Goal: Use online tool/utility: Utilize a website feature to perform a specific function

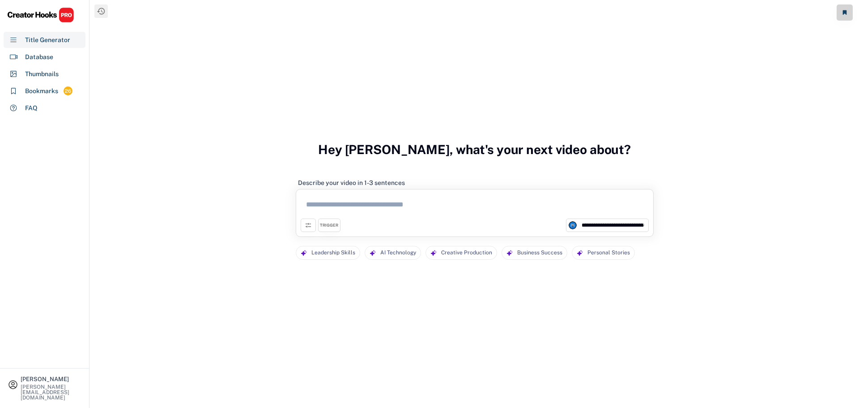
select select "**********"
click at [342, 203] on textarea at bounding box center [475, 206] width 348 height 25
paste textarea "**********"
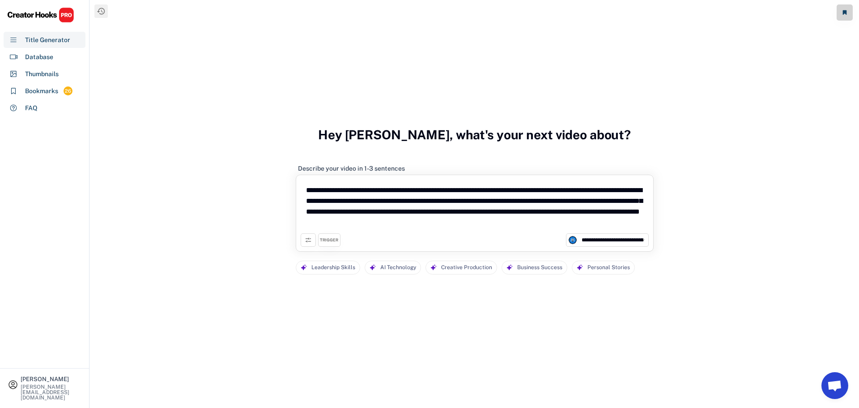
type textarea "**********"
click at [624, 238] on select "**********" at bounding box center [612, 239] width 67 height 9
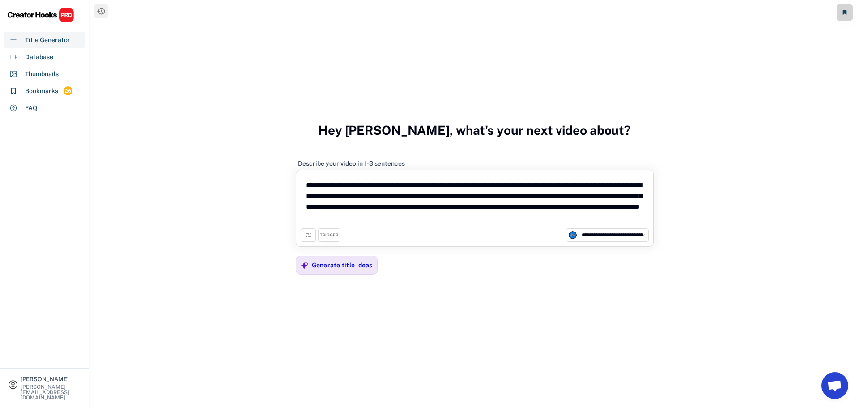
select select "**********"
click at [579, 230] on select "**********" at bounding box center [612, 234] width 67 height 9
click at [314, 266] on div "Generate title ideas" at bounding box center [342, 265] width 61 height 8
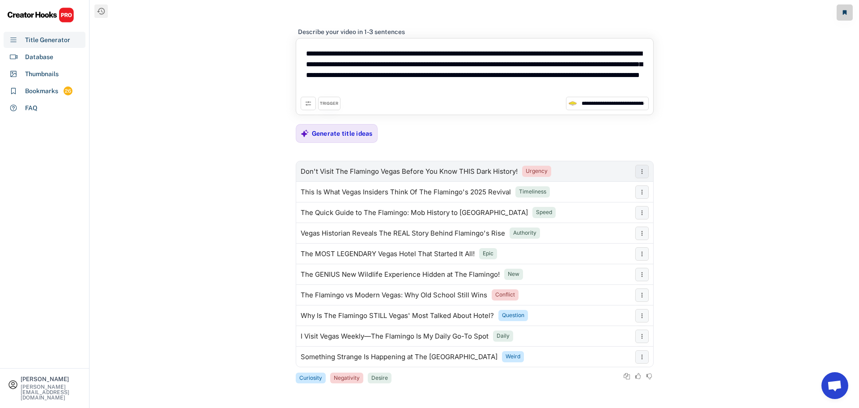
click at [422, 169] on div "Don't Visit The Flamingo Vegas Before You Know THIS Dark History!" at bounding box center [409, 171] width 217 height 7
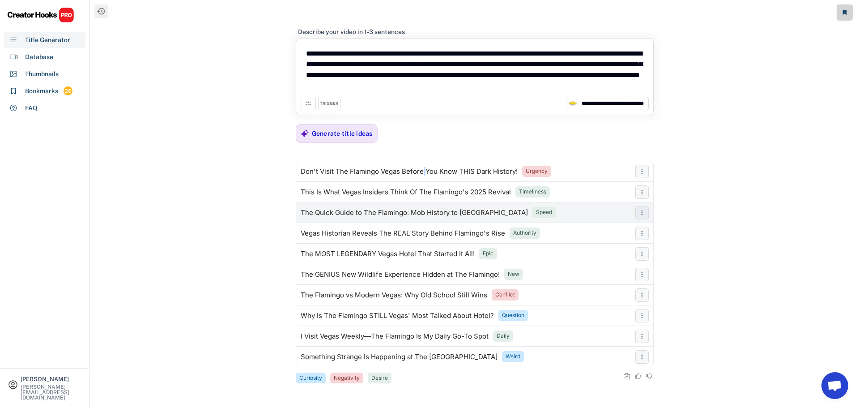
click at [374, 210] on div "The Quick Guide to The Flamingo: Mob History to [GEOGRAPHIC_DATA]" at bounding box center [414, 212] width 227 height 7
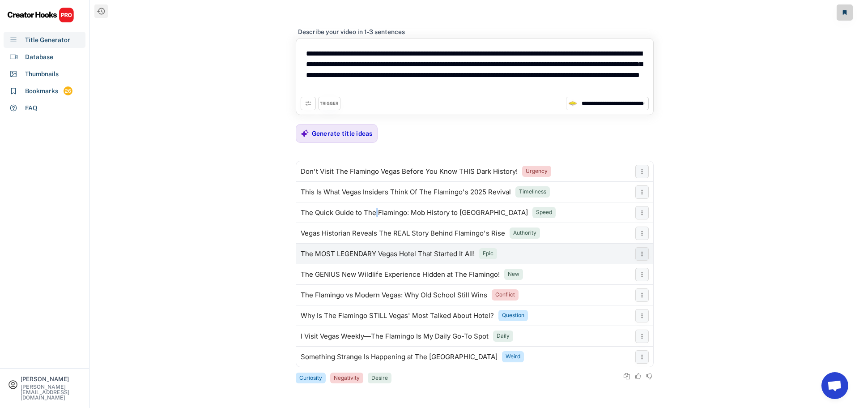
click at [369, 255] on div "The MOST LEGENDARY Vegas Hotel That Started It All!" at bounding box center [388, 253] width 174 height 7
click at [356, 129] on div "Generate title ideas" at bounding box center [342, 133] width 61 height 8
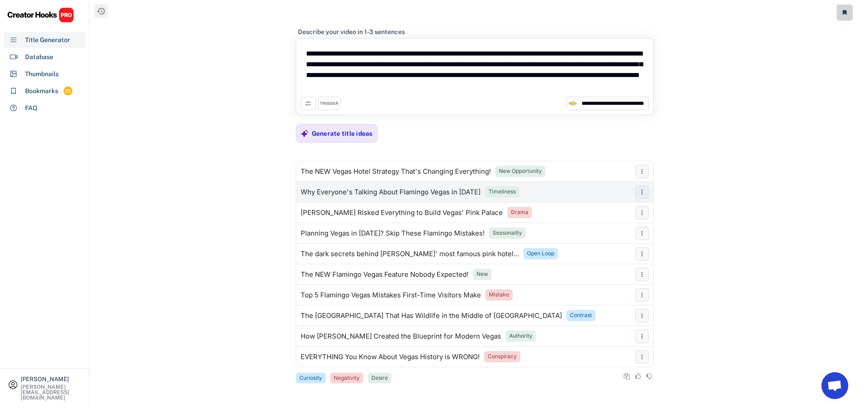
click at [410, 188] on div "Why Everyone's Talking About Flamingo Vegas in [DATE]" at bounding box center [391, 191] width 180 height 7
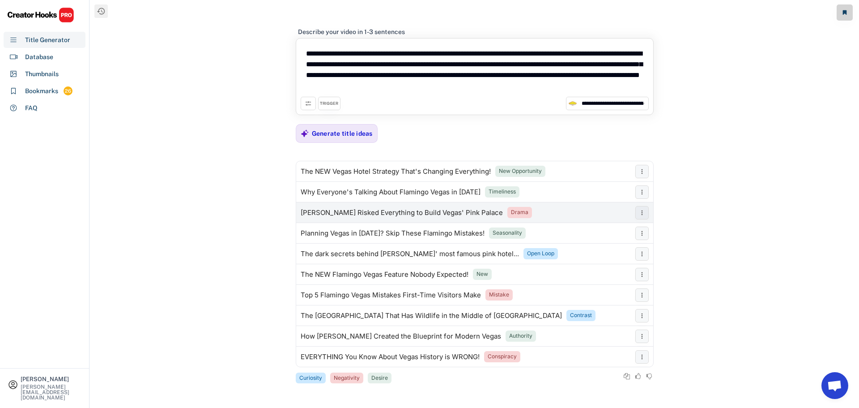
click at [409, 215] on div "[PERSON_NAME] Risked Everything to Build Vegas' Pink Palace" at bounding box center [402, 212] width 202 height 7
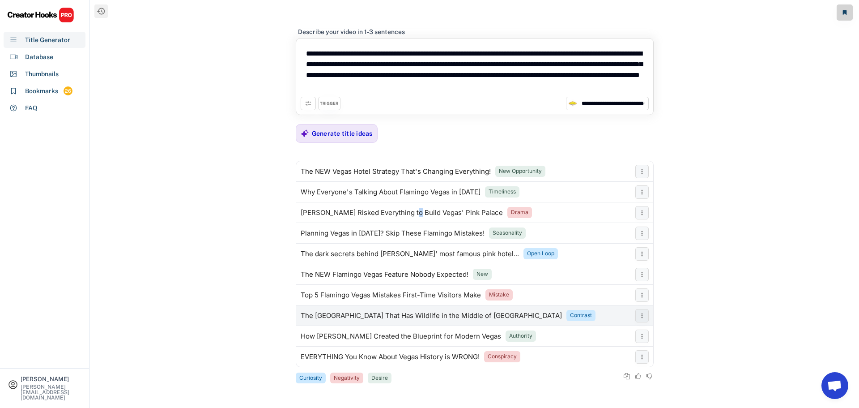
click at [344, 314] on div "The [GEOGRAPHIC_DATA] That Has Wildlife in the Middle of [GEOGRAPHIC_DATA]" at bounding box center [431, 315] width 261 height 7
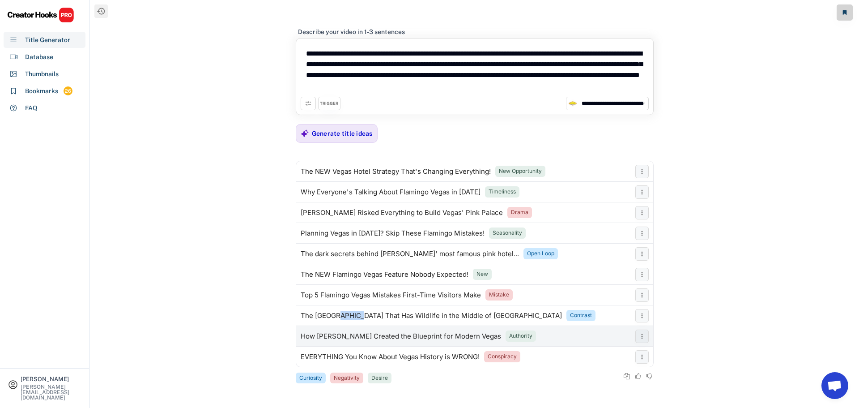
click at [392, 342] on div "How [PERSON_NAME] Created the Blueprint for Modern Vegas Authority" at bounding box center [463, 336] width 335 height 18
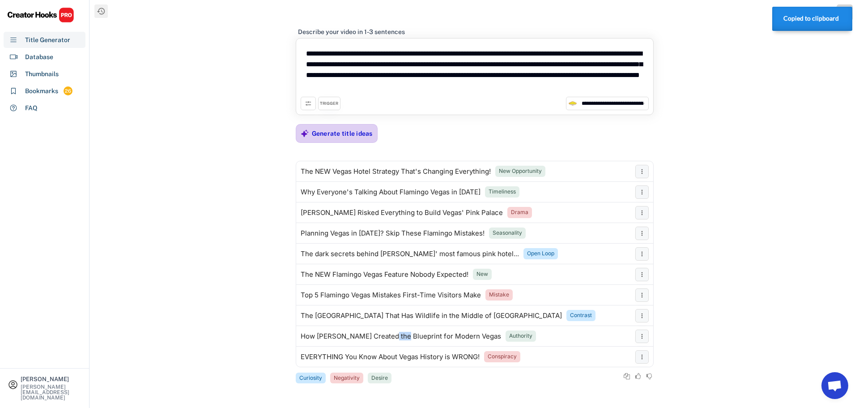
click at [348, 127] on div "Generate title ideas" at bounding box center [342, 133] width 61 height 18
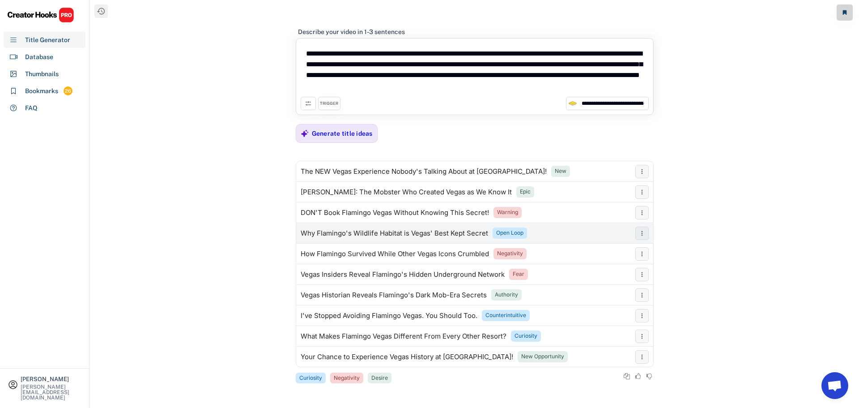
click at [376, 231] on div "Why Flamingo's Wildlife Habitat is Vegas' Best Kept Secret" at bounding box center [394, 232] width 187 height 7
click at [312, 104] on button at bounding box center [308, 103] width 15 height 13
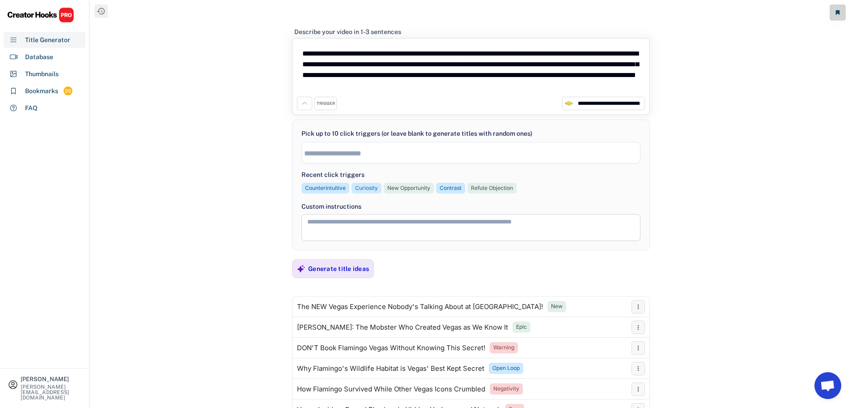
click at [365, 188] on div "Curiosity" at bounding box center [366, 188] width 23 height 8
click at [320, 271] on div "Generate title ideas" at bounding box center [338, 268] width 61 height 8
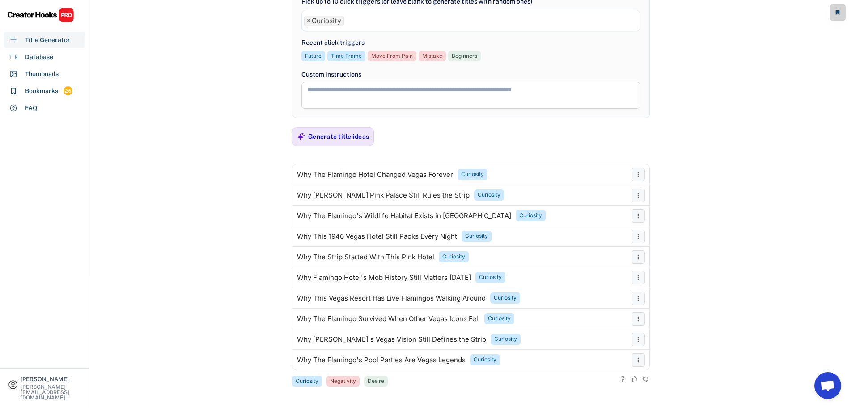
scroll to position [134, 0]
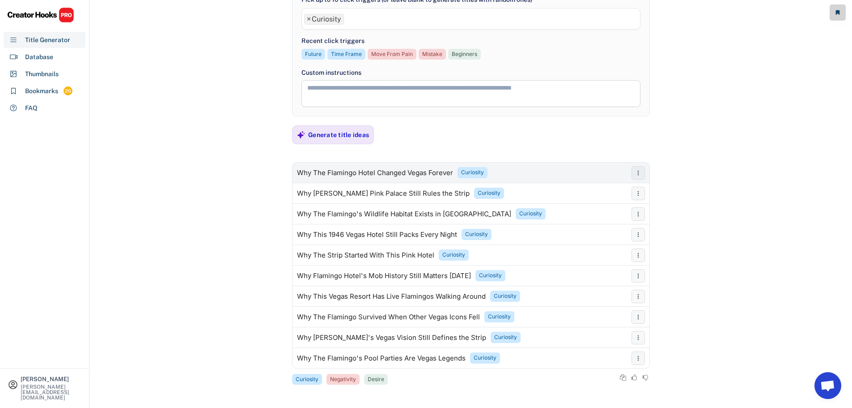
click at [357, 168] on div "Why The Flamingo Hotel Changed Vegas Forever Curiosity" at bounding box center [460, 173] width 335 height 18
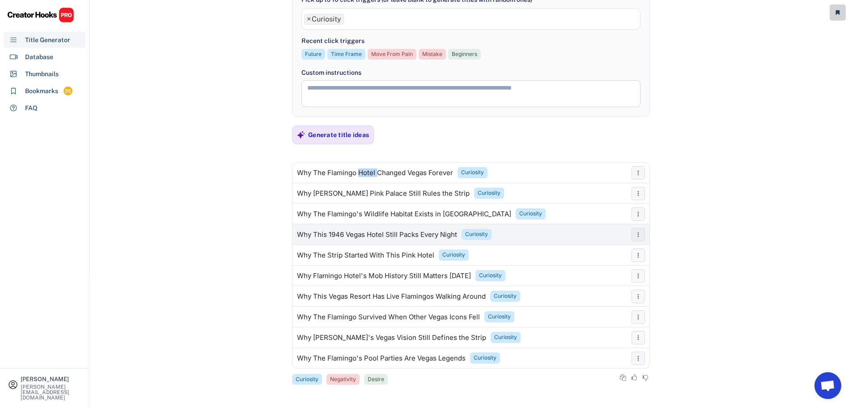
click at [369, 234] on div "Why This 1946 Vegas Hotel Still Packs Every Night" at bounding box center [377, 234] width 160 height 7
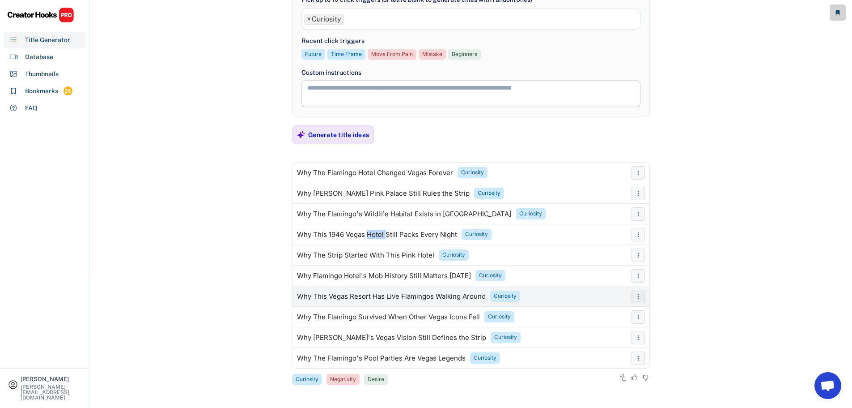
click at [382, 297] on div "Why This Vegas Resort Has Live Flamingos Walking Around" at bounding box center [391, 296] width 189 height 7
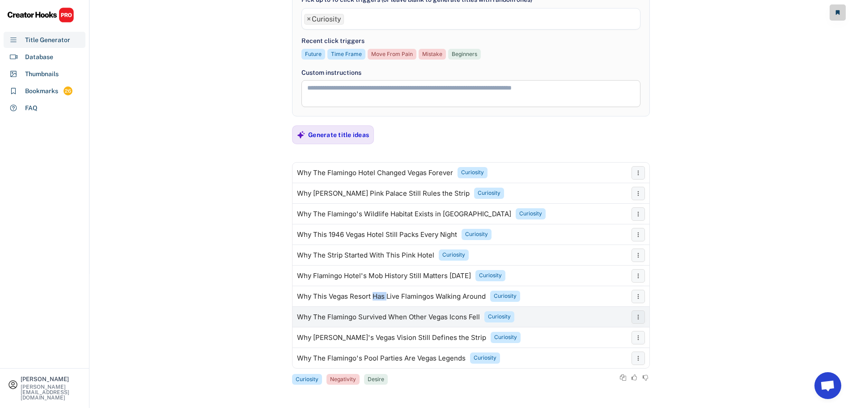
click at [371, 319] on div "Why The Flamingo Survived When Other Vegas Icons Fell" at bounding box center [388, 316] width 183 height 7
click at [370, 318] on div "Why The Flamingo Survived When Other Vegas Icons Fell" at bounding box center [388, 316] width 183 height 7
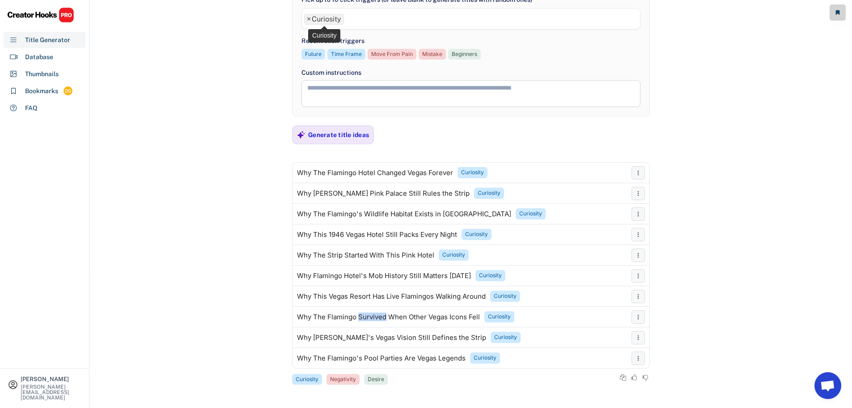
click at [308, 19] on span "×" at bounding box center [309, 19] width 4 height 7
click at [308, 19] on input "search" at bounding box center [473, 20] width 338 height 8
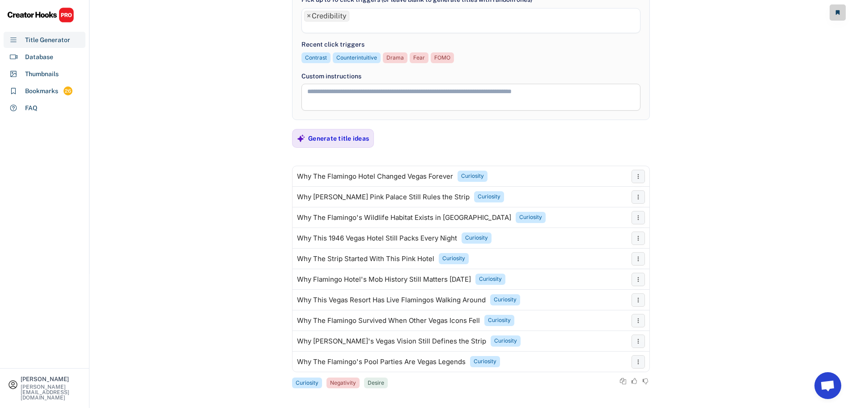
scroll to position [76, 0]
click at [321, 131] on div "Generate title ideas" at bounding box center [338, 138] width 61 height 18
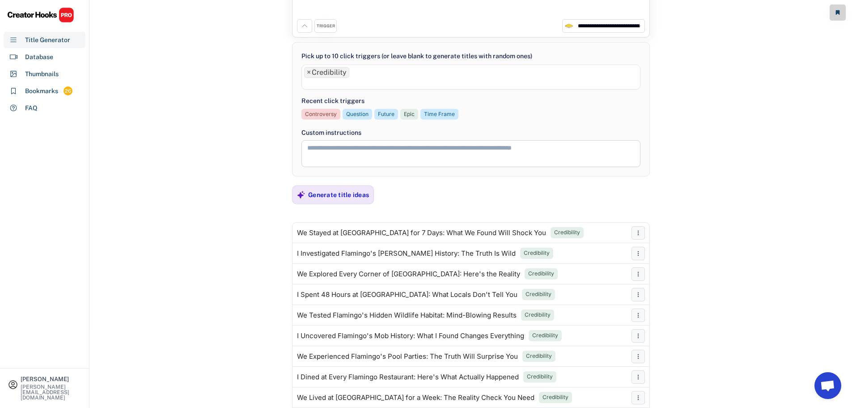
scroll to position [89, 0]
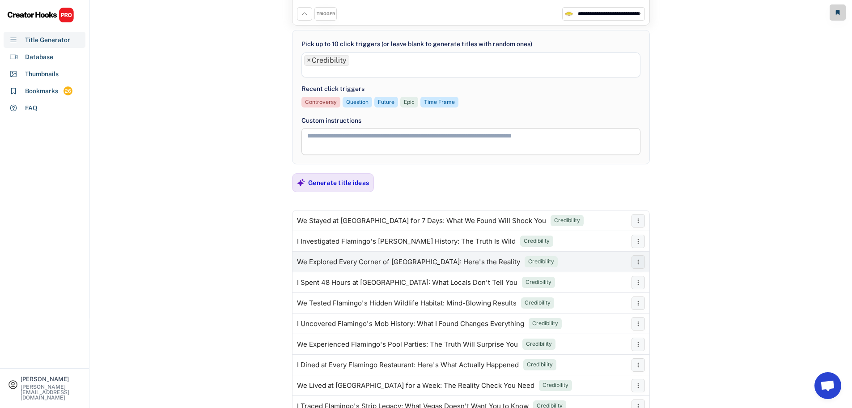
click at [396, 260] on div "We Explored Every Corner of [GEOGRAPHIC_DATA]: Here's the Reality" at bounding box center [408, 261] width 223 height 7
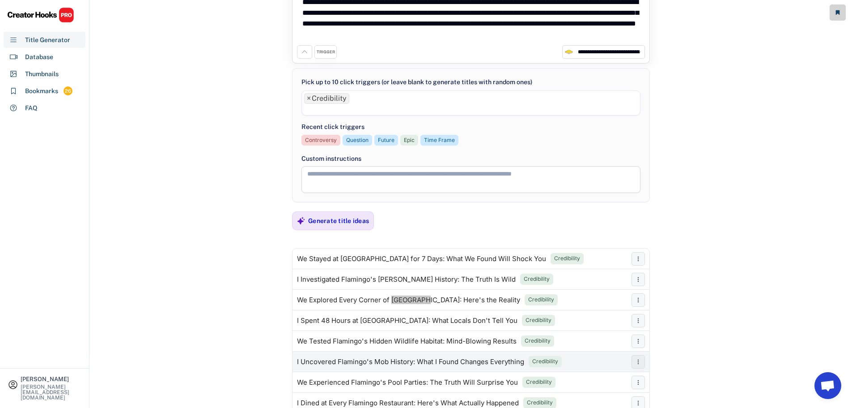
scroll to position [49, 0]
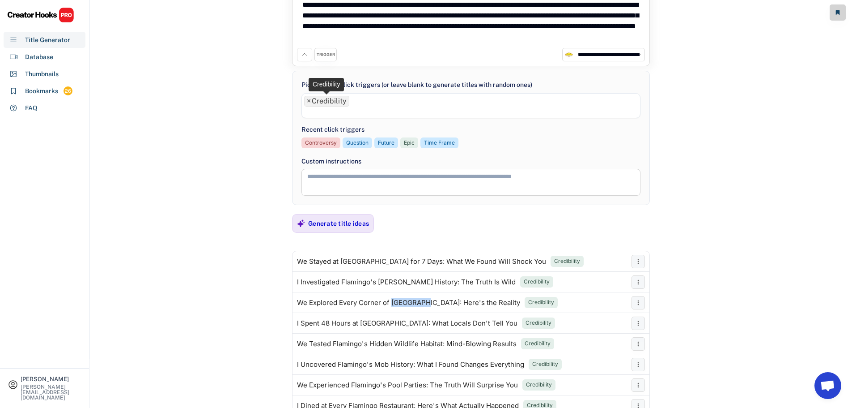
click at [309, 101] on span "×" at bounding box center [309, 101] width 4 height 7
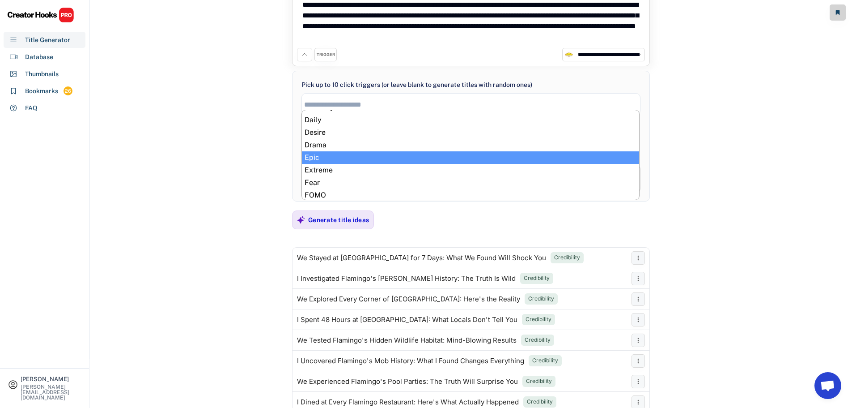
scroll to position [179, 0]
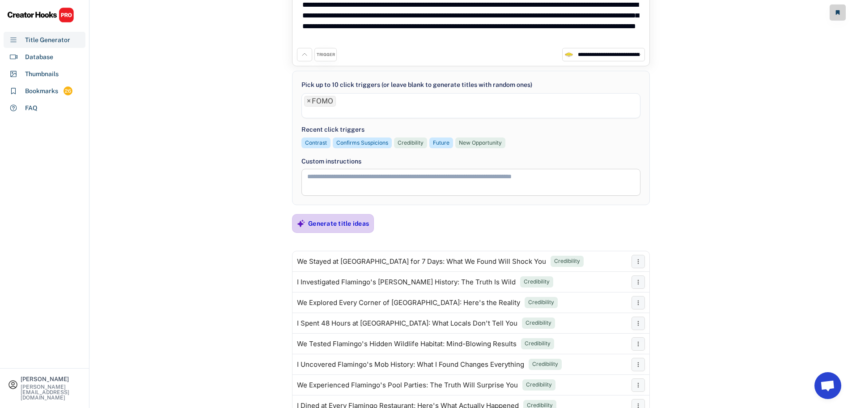
click at [325, 220] on div "Generate title ideas" at bounding box center [338, 223] width 61 height 8
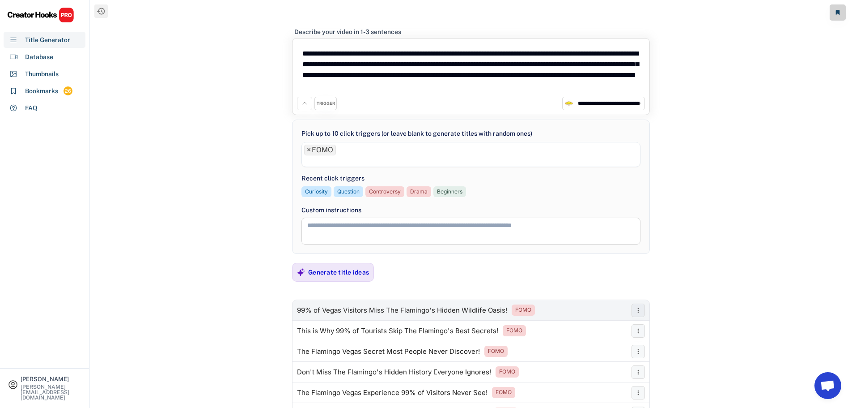
click at [351, 308] on div "99% of Vegas Visitors Miss The Flamingo's Hidden Wildlife Oasis!" at bounding box center [402, 309] width 210 height 7
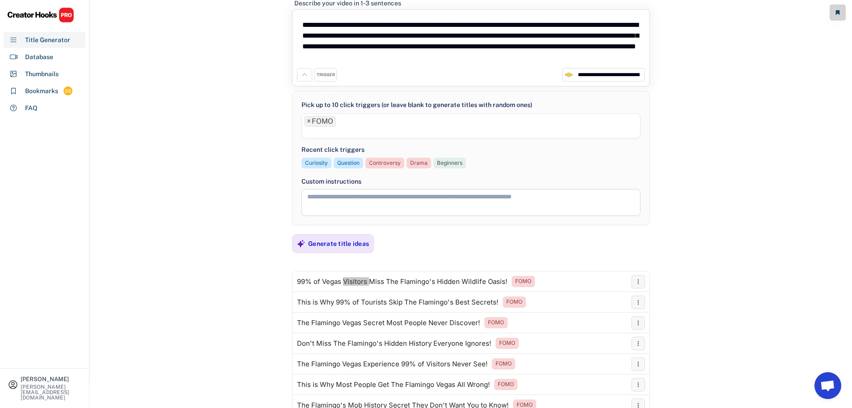
scroll to position [45, 0]
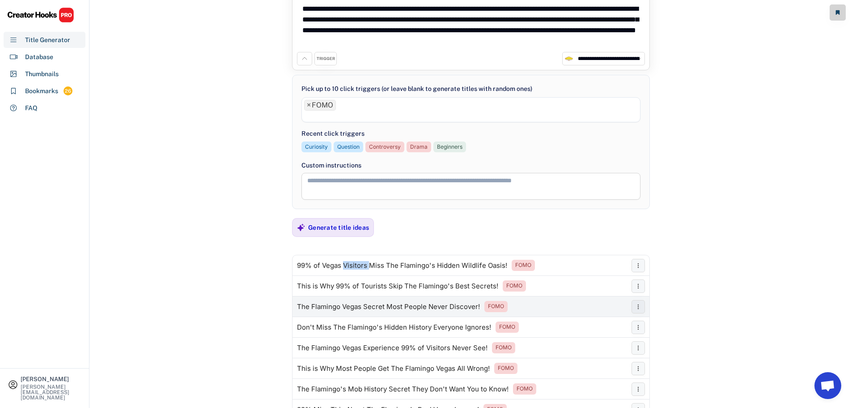
click at [386, 303] on div "The Flamingo Vegas Secret Most People Never Discover!" at bounding box center [388, 306] width 183 height 7
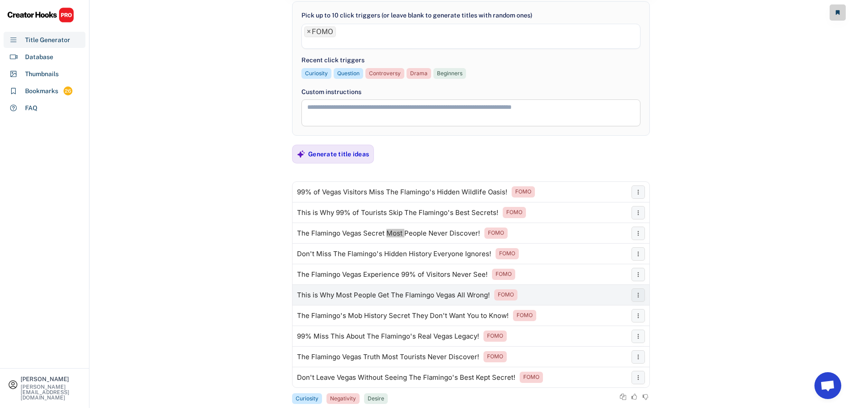
scroll to position [134, 0]
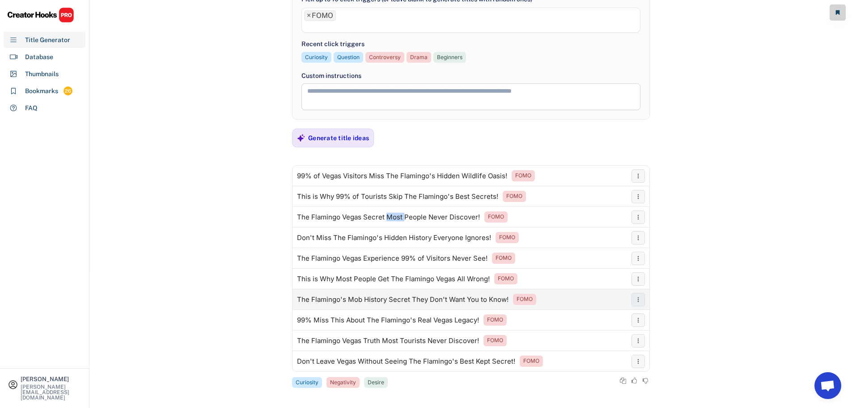
click at [374, 303] on div "The Flamingo's Mob History Secret They Don't Want You to Know!" at bounding box center [403, 299] width 212 height 7
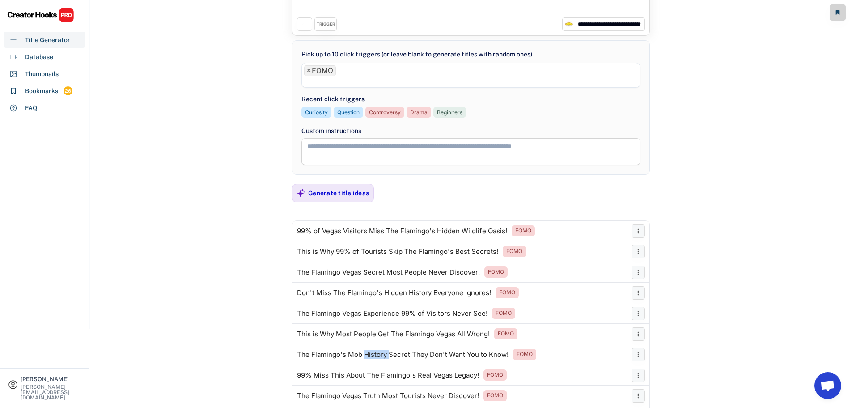
scroll to position [0, 0]
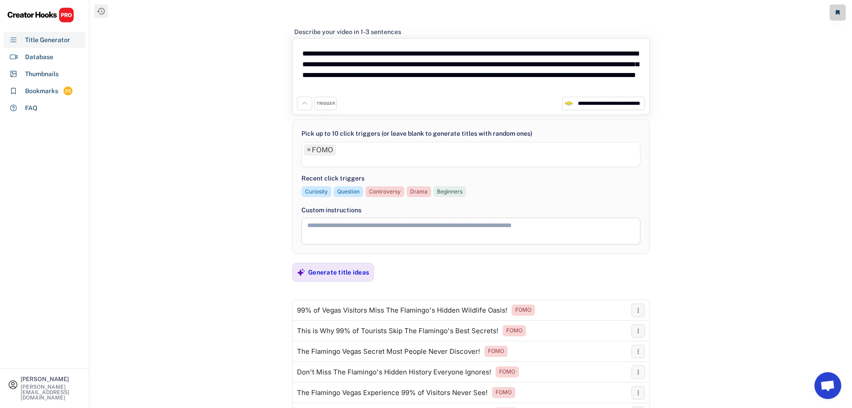
click at [372, 83] on textarea "**********" at bounding box center [471, 70] width 348 height 54
paste textarea
type textarea "**********"
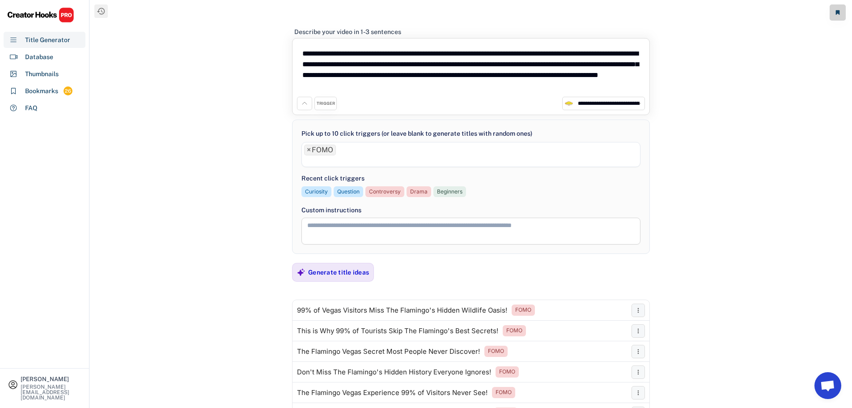
click at [629, 102] on select "**********" at bounding box center [608, 103] width 67 height 9
select select "**********"
click at [575, 99] on select "**********" at bounding box center [608, 103] width 67 height 9
click at [309, 148] on span "×" at bounding box center [309, 149] width 4 height 7
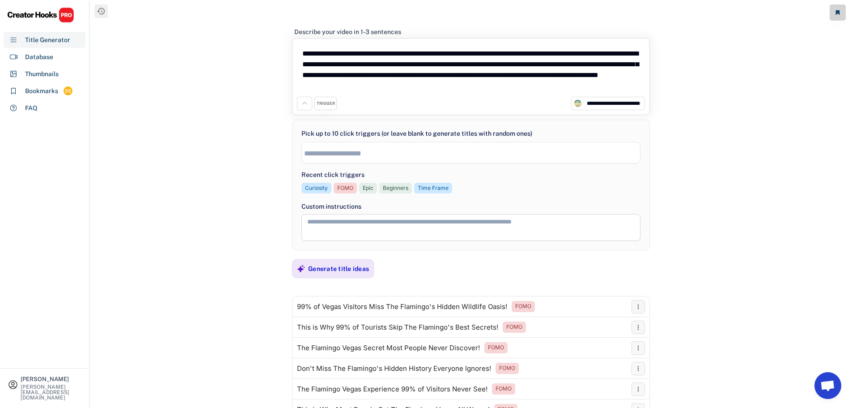
click at [263, 221] on div "**********" at bounding box center [471, 204] width 762 height 408
click at [338, 153] on input "search" at bounding box center [473, 153] width 338 height 8
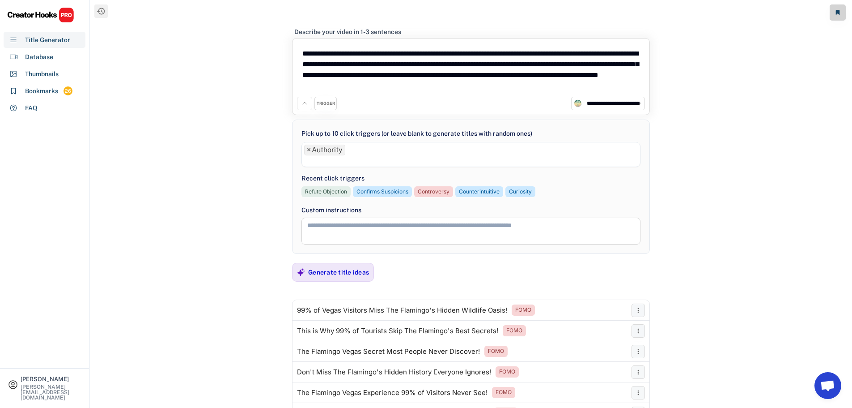
click at [359, 157] on li at bounding box center [471, 160] width 334 height 10
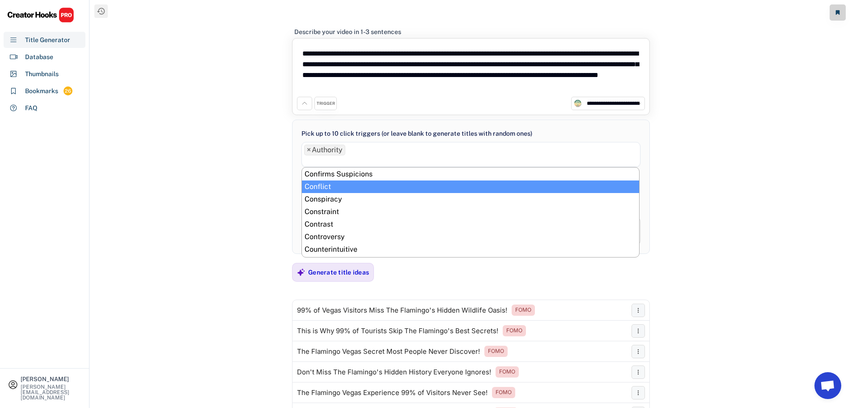
scroll to position [45, 0]
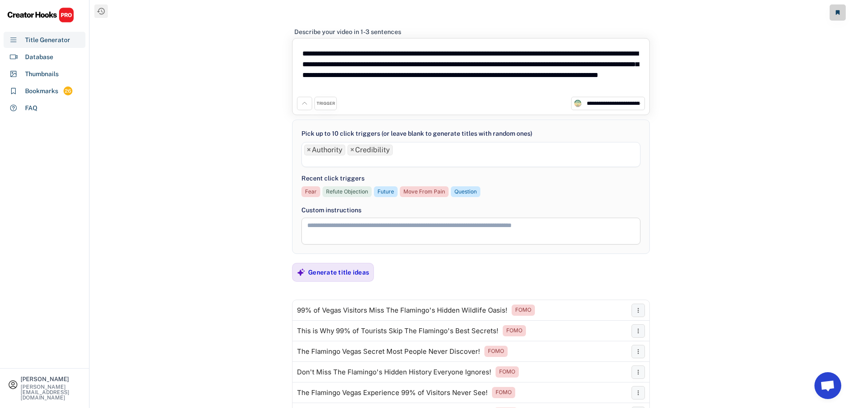
click at [350, 161] on li at bounding box center [471, 160] width 334 height 10
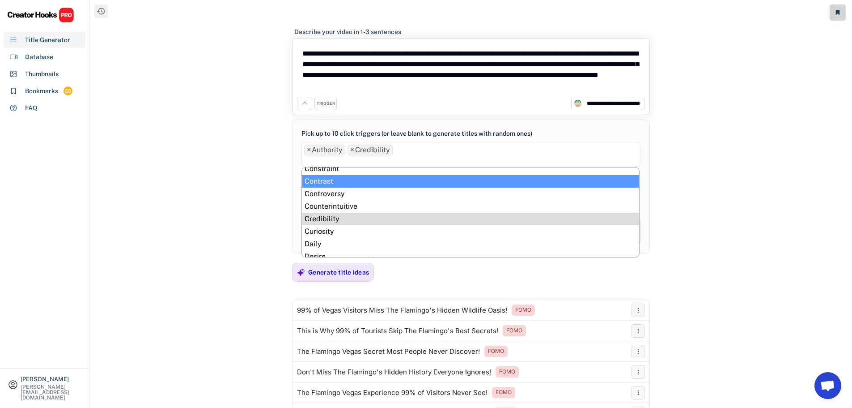
scroll to position [89, 0]
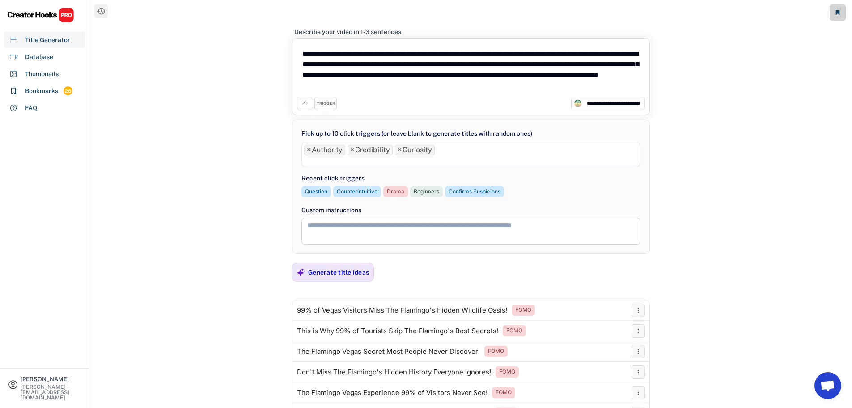
click at [387, 160] on li at bounding box center [471, 160] width 334 height 10
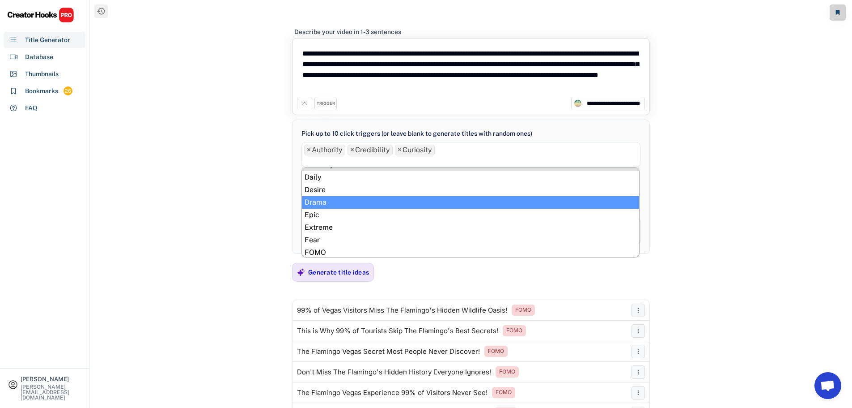
scroll to position [179, 0]
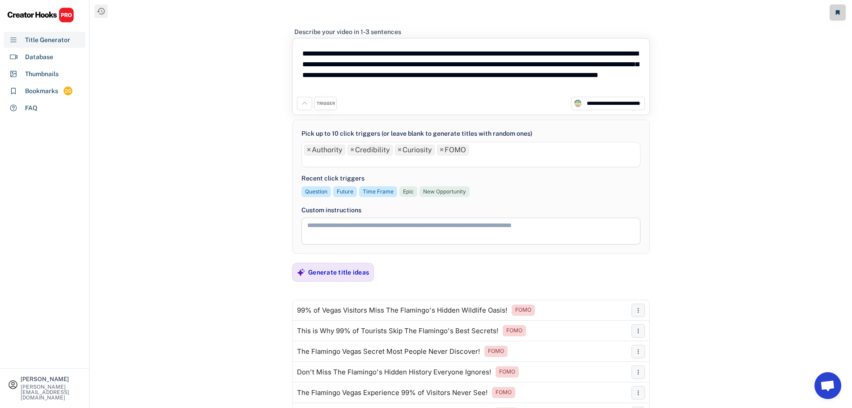
click at [410, 161] on li at bounding box center [471, 160] width 334 height 10
click at [346, 271] on div "Generate title ideas" at bounding box center [338, 272] width 61 height 8
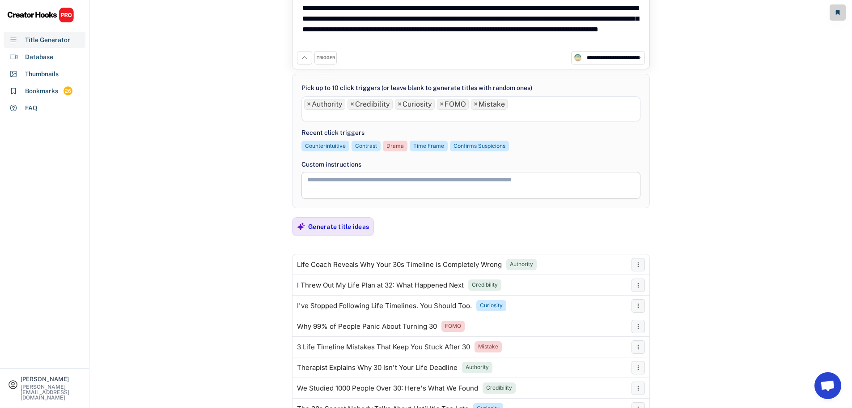
scroll to position [89, 0]
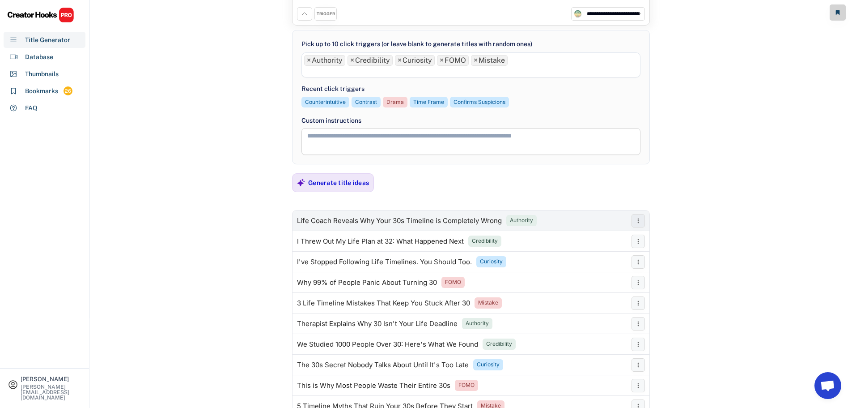
click at [403, 220] on div "Life Coach Reveals Why Your 30s Timeline is Completely Wrong" at bounding box center [399, 220] width 205 height 7
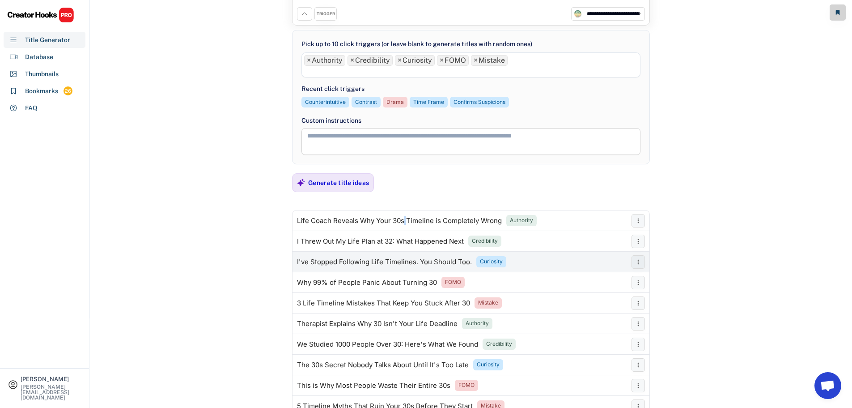
click at [348, 263] on div "I've Stopped Following Life Timelines. You Should Too." at bounding box center [384, 261] width 175 height 7
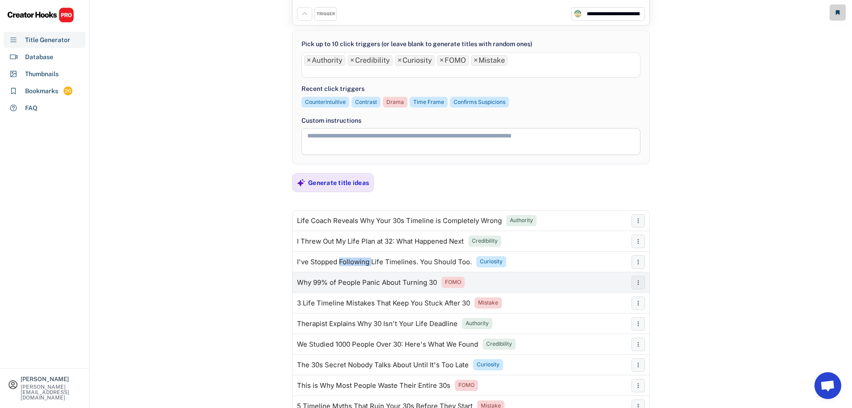
click at [373, 283] on div "Why 99% of People Panic About Turning 30" at bounding box center [367, 282] width 140 height 7
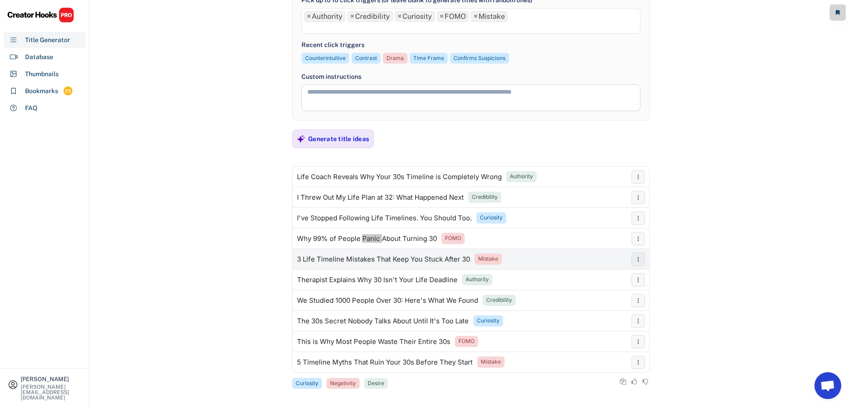
scroll to position [138, 0]
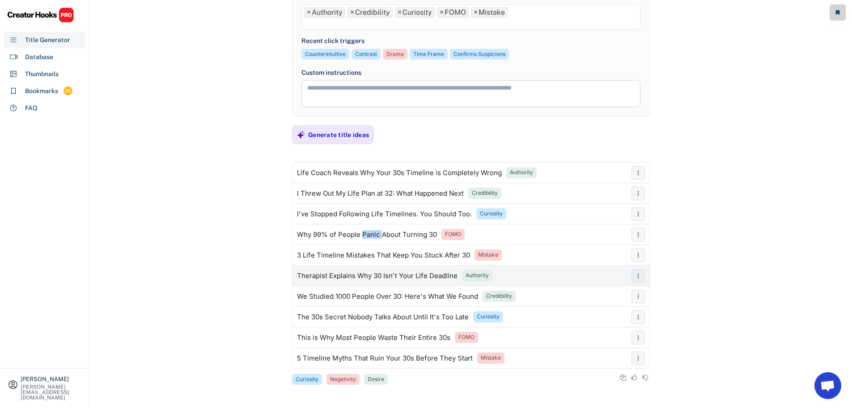
click at [375, 272] on div "Therapist Explains Why 30 Isn't Your Life Deadline" at bounding box center [377, 275] width 161 height 7
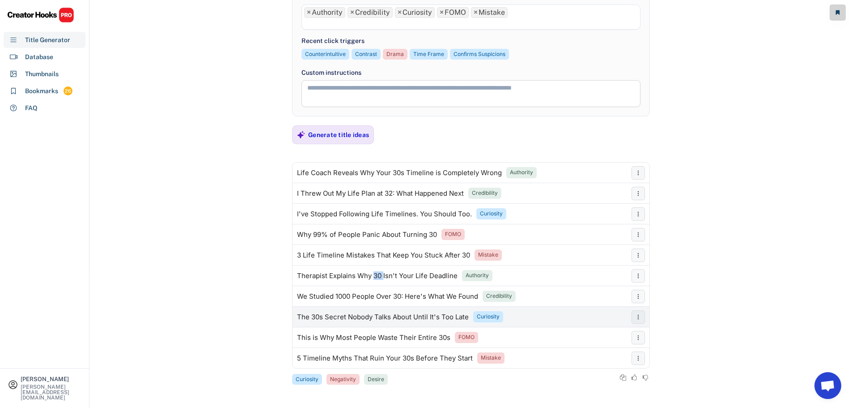
click at [384, 315] on div "The 30s Secret Nobody Talks About Until It's Too Late" at bounding box center [383, 316] width 172 height 7
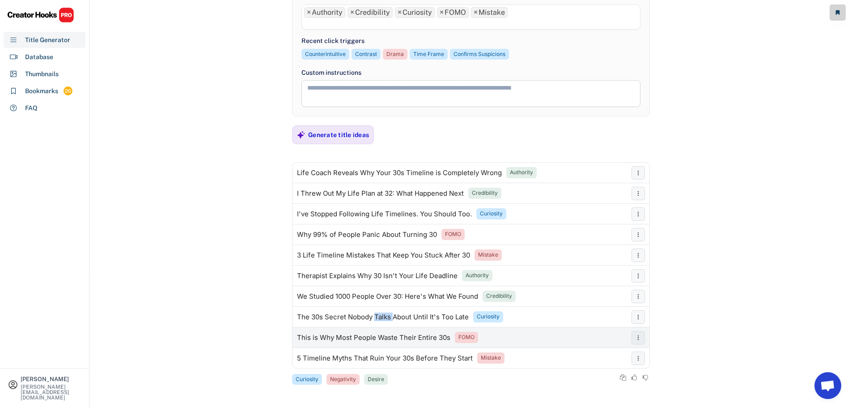
click at [352, 334] on div "This is Why Most People Waste Their Entire 30s" at bounding box center [373, 337] width 153 height 7
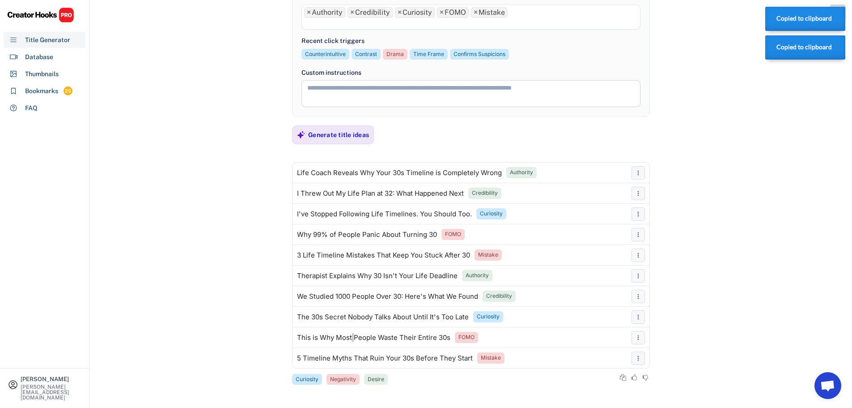
scroll to position [4, 0]
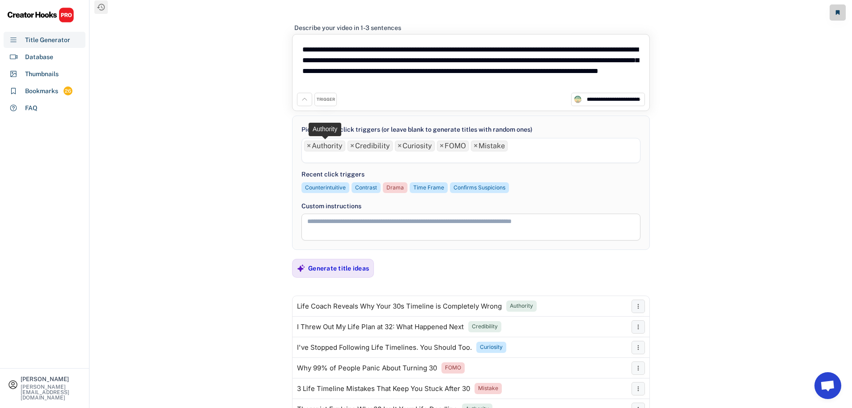
click at [309, 146] on span "×" at bounding box center [309, 145] width 4 height 7
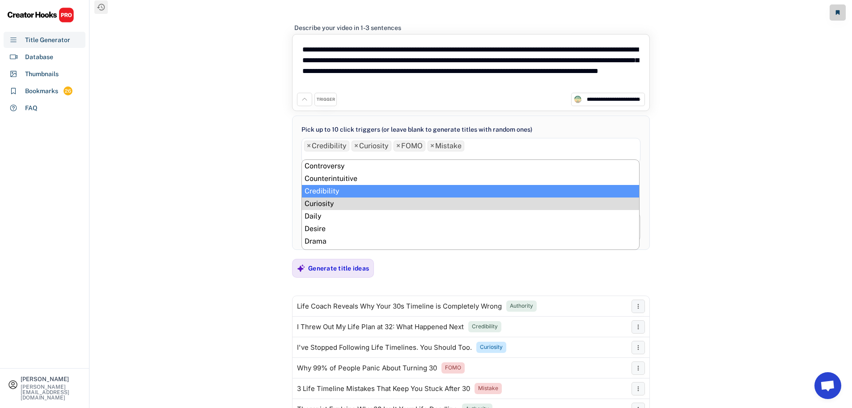
click at [309, 146] on span "×" at bounding box center [309, 145] width 4 height 7
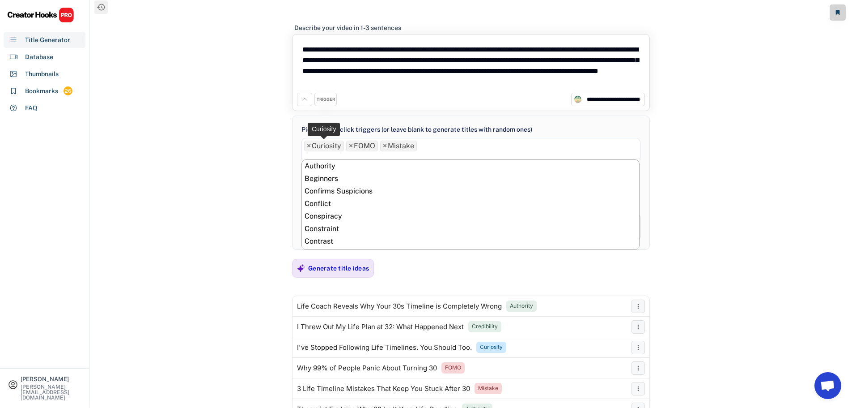
scroll to position [100, 0]
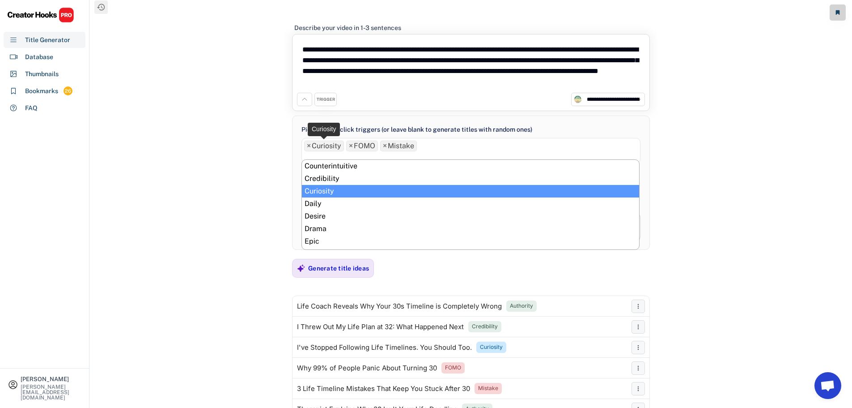
click at [309, 146] on span "×" at bounding box center [309, 145] width 4 height 7
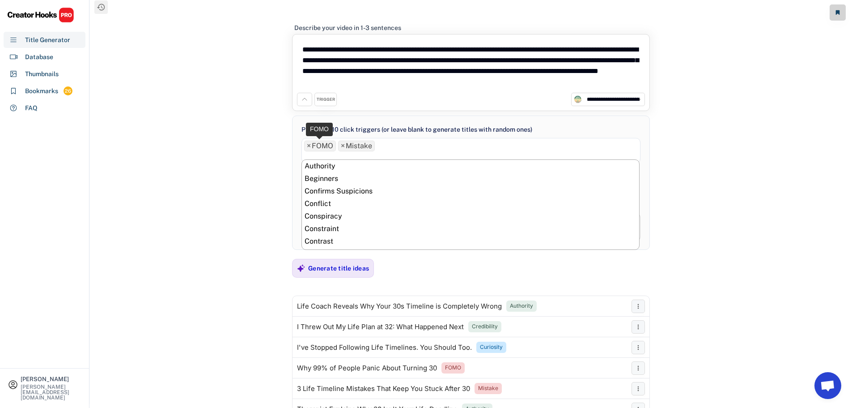
scroll to position [188, 0]
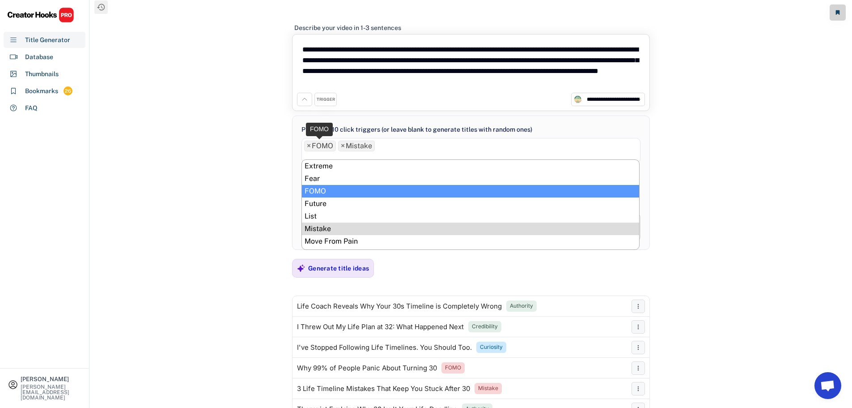
click at [309, 146] on span "×" at bounding box center [309, 145] width 4 height 7
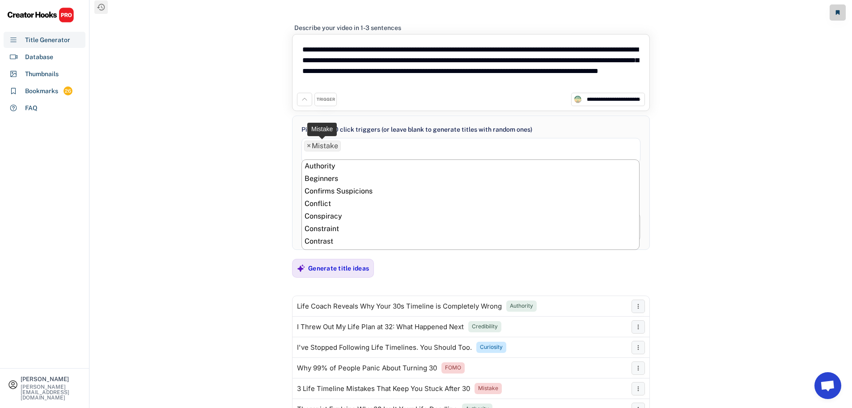
scroll to position [200, 0]
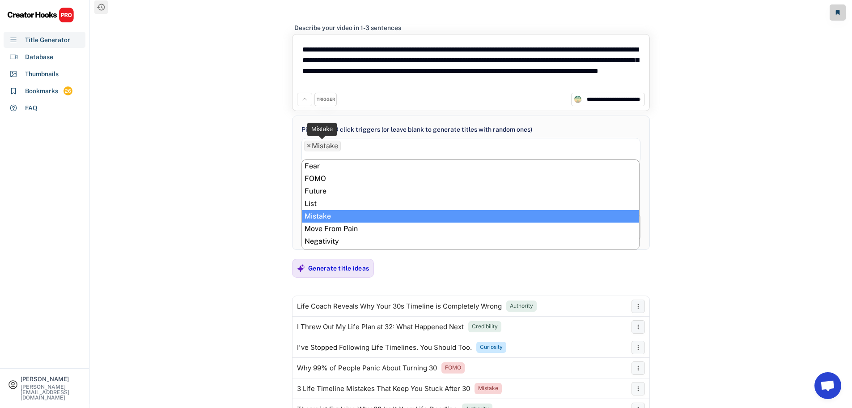
click at [309, 146] on span "×" at bounding box center [309, 145] width 4 height 7
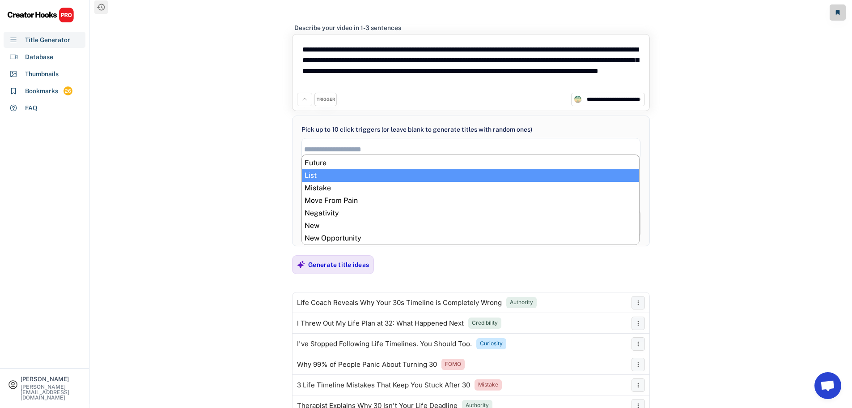
scroll to position [268, 0]
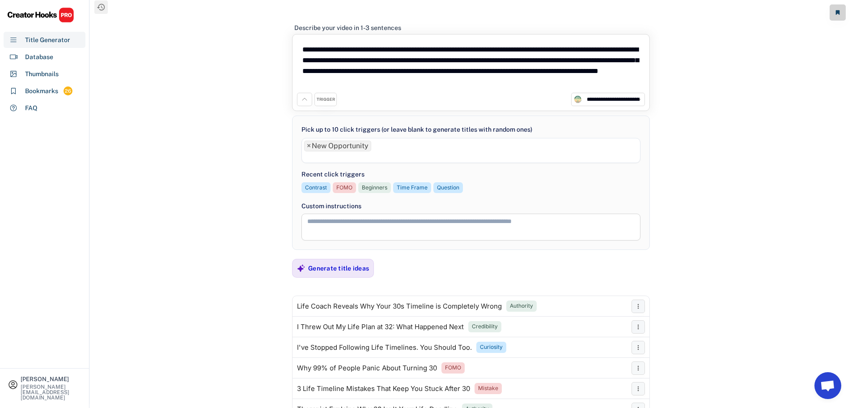
click at [329, 158] on li at bounding box center [471, 156] width 334 height 10
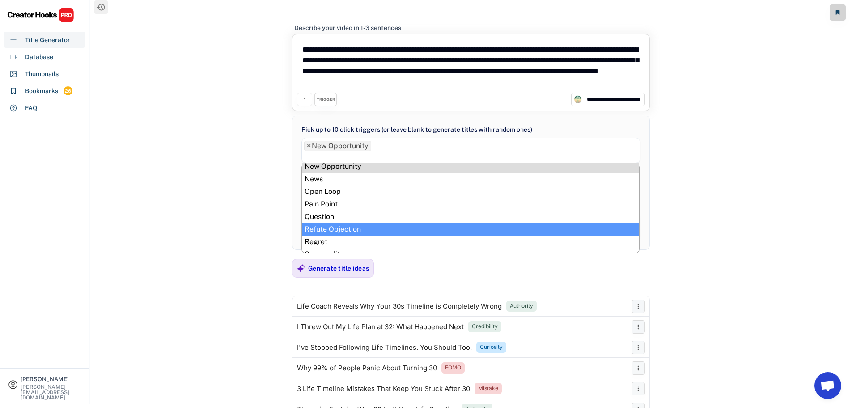
scroll to position [288, 0]
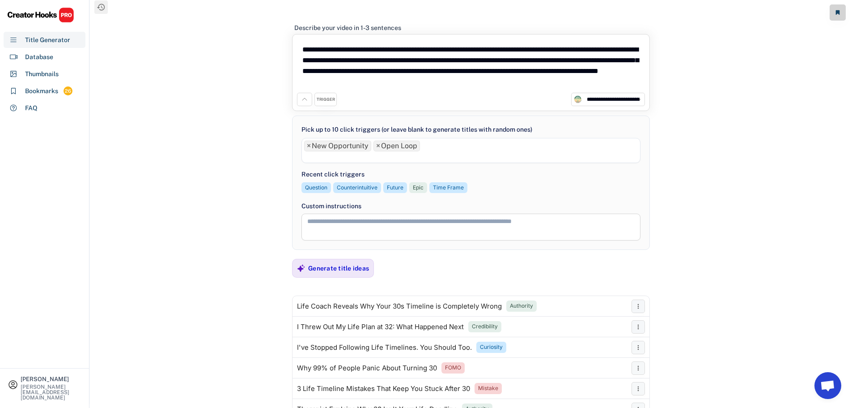
click at [348, 158] on li at bounding box center [471, 156] width 334 height 10
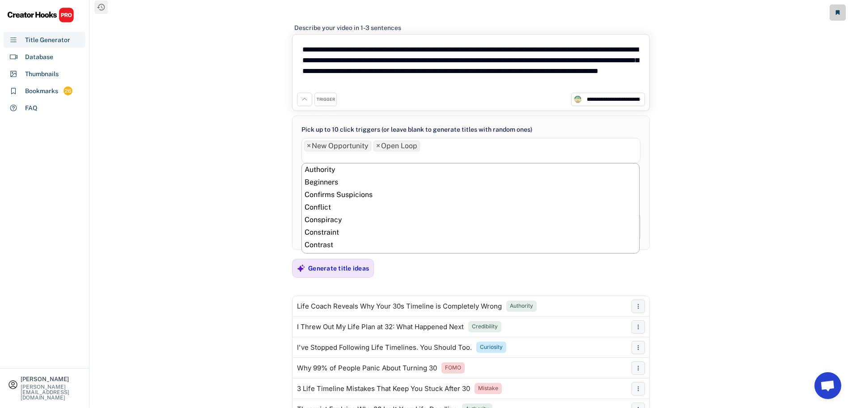
scroll to position [276, 0]
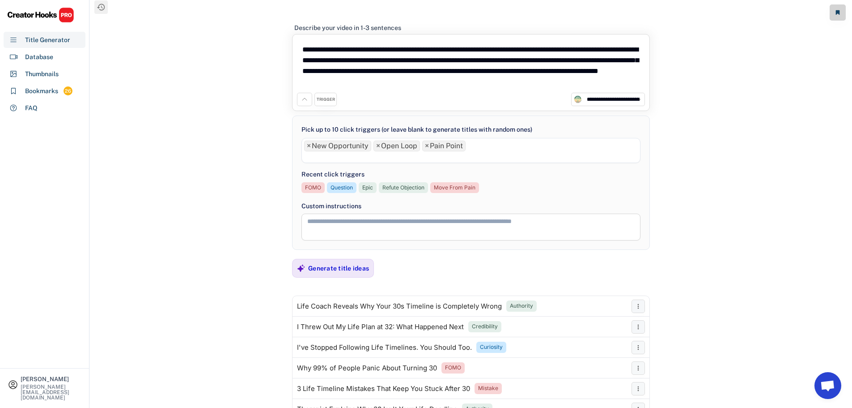
click at [352, 160] on li at bounding box center [471, 156] width 334 height 10
click at [329, 267] on div "Generate title ideas" at bounding box center [338, 268] width 61 height 8
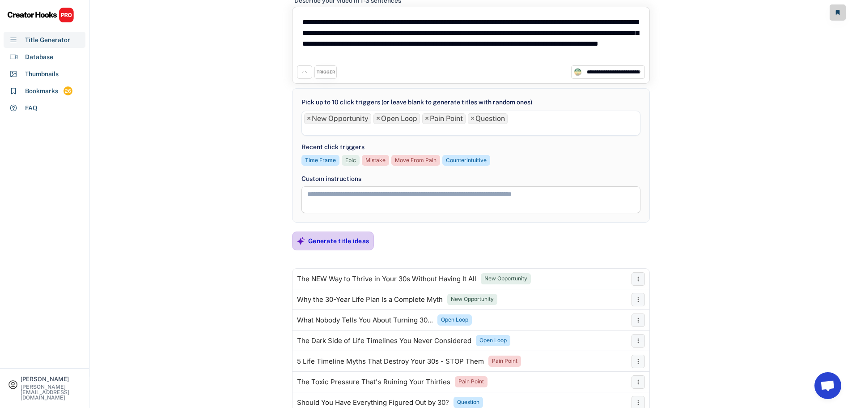
scroll to position [89, 0]
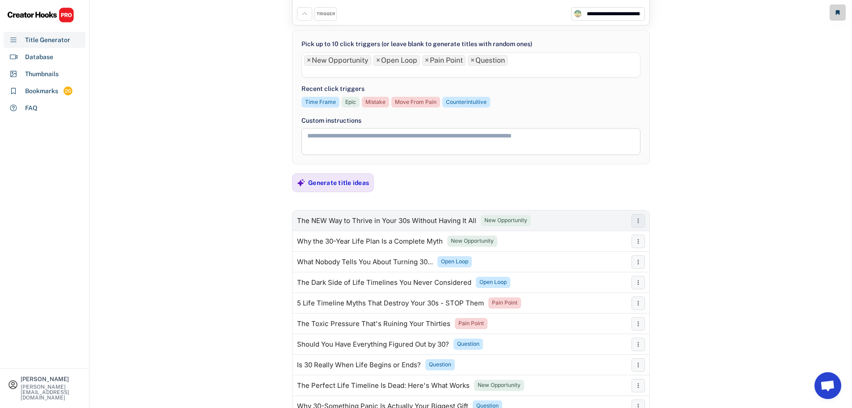
click at [344, 220] on div "The NEW Way to Thrive in Your 30s Without Having It All" at bounding box center [386, 220] width 179 height 7
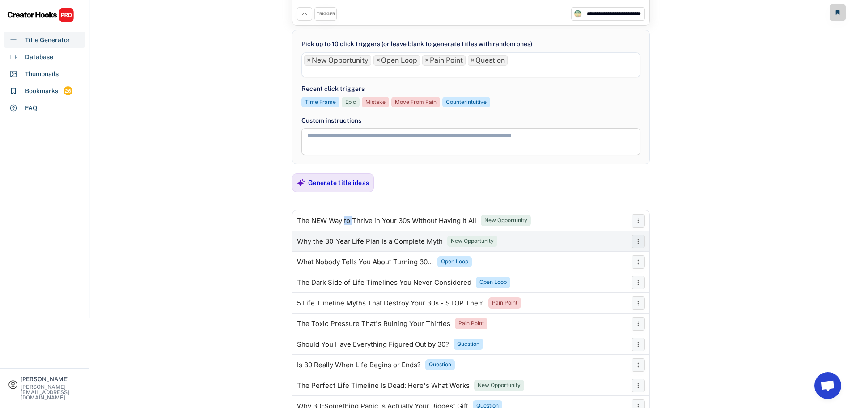
click at [352, 241] on div "Why the 30-Year Life Plan Is a Complete Myth" at bounding box center [370, 241] width 146 height 7
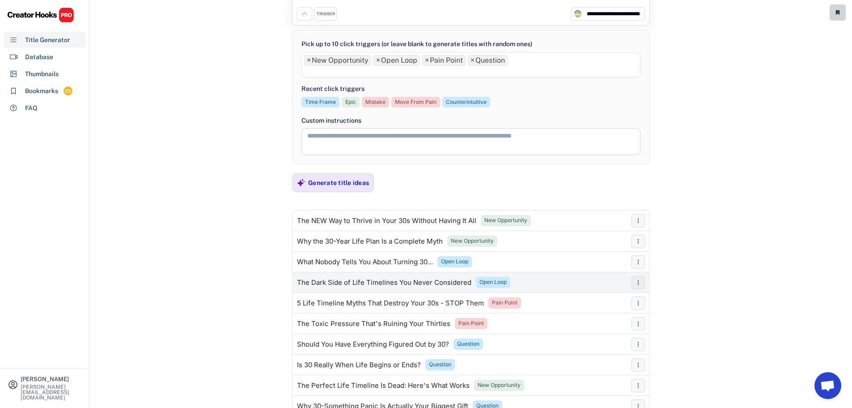
click at [362, 284] on div "The Dark Side of Life Timelines You Never Considered" at bounding box center [384, 282] width 174 height 7
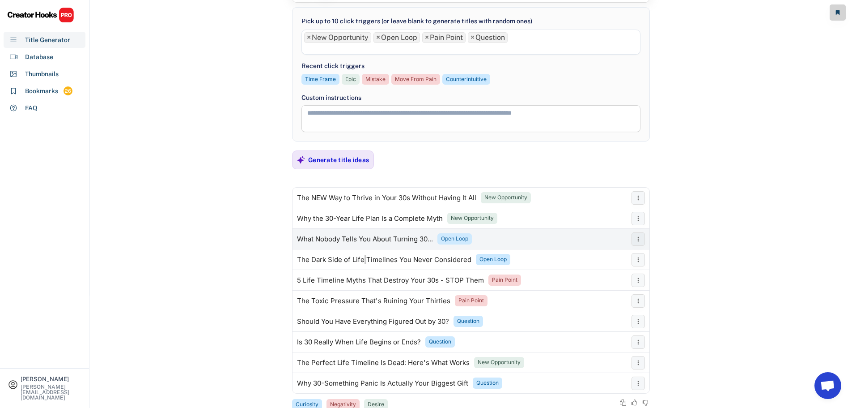
scroll to position [134, 0]
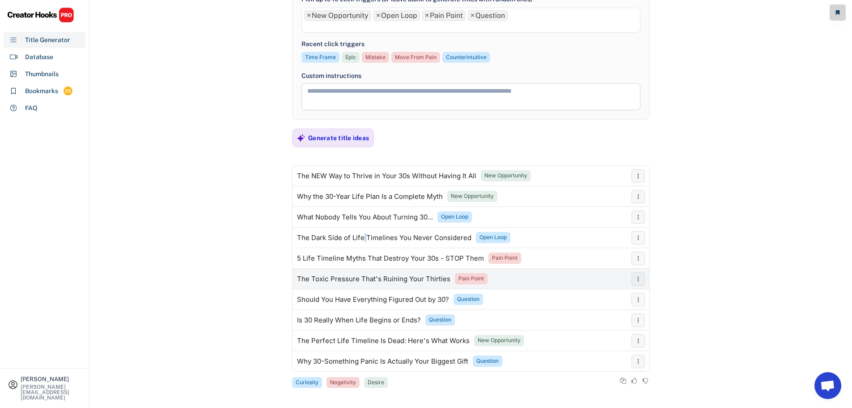
click at [394, 274] on div "The Toxic Pressure That's Ruining Your Thirties Pain Point" at bounding box center [460, 279] width 335 height 18
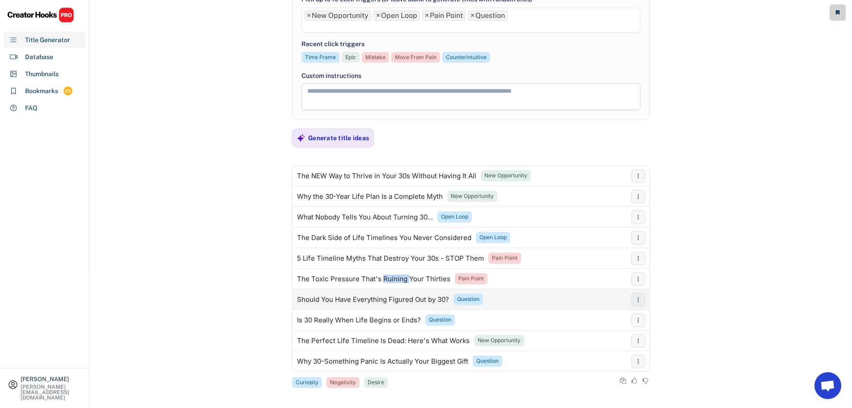
click at [377, 294] on div "Should You Have Everything Figured Out by 30? Question" at bounding box center [460, 299] width 335 height 18
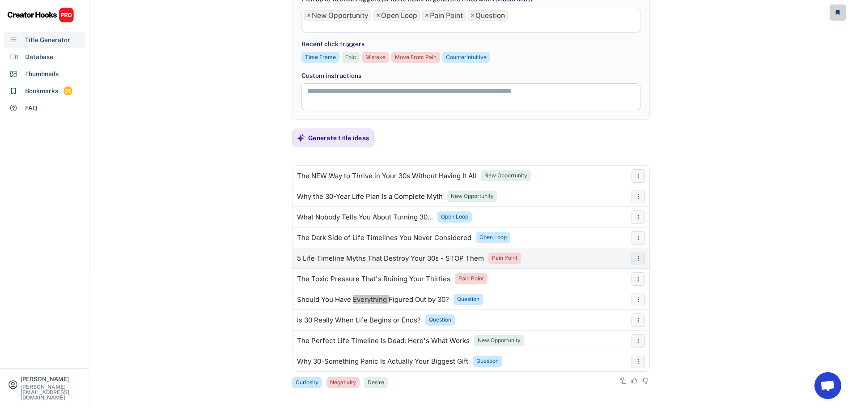
scroll to position [138, 0]
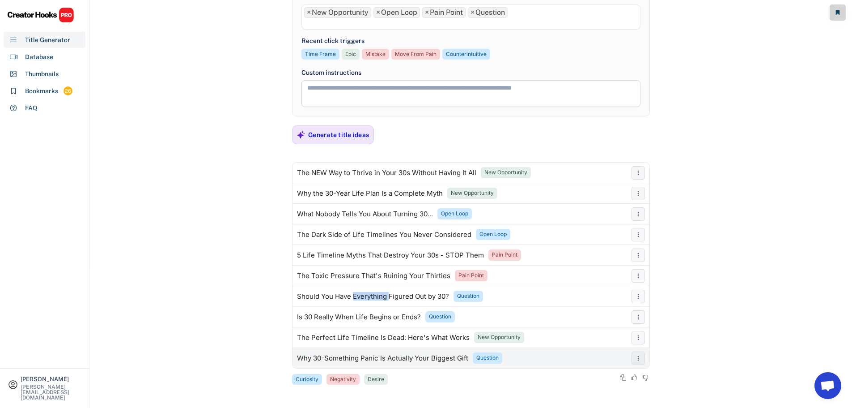
click at [320, 357] on div "Why 30-Something Panic Is Actually Your Biggest Gift" at bounding box center [382, 357] width 171 height 7
